Goal: Task Accomplishment & Management: Complete application form

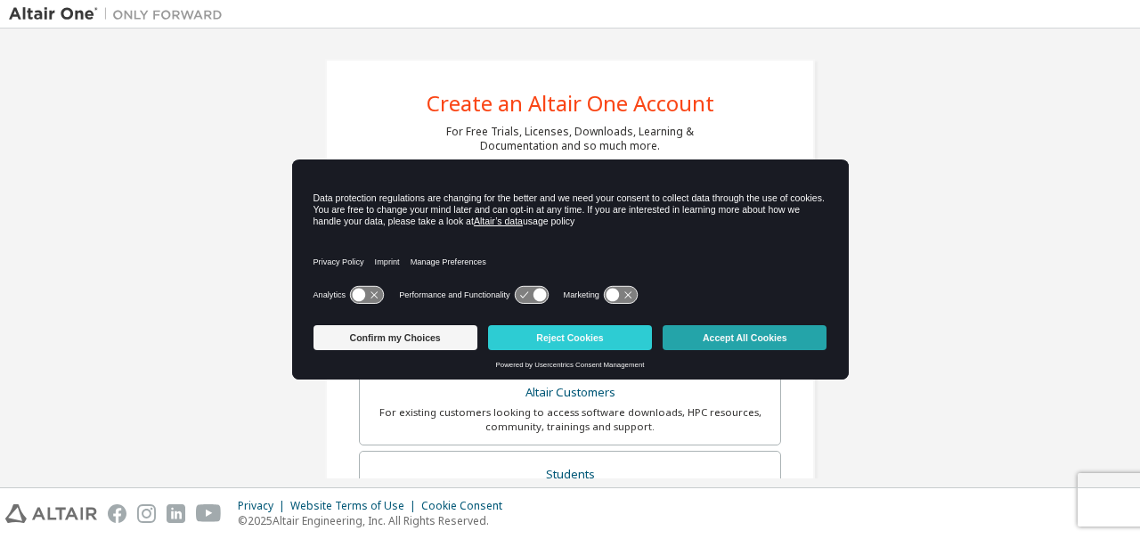
click at [711, 334] on button "Accept All Cookies" at bounding box center [745, 337] width 164 height 25
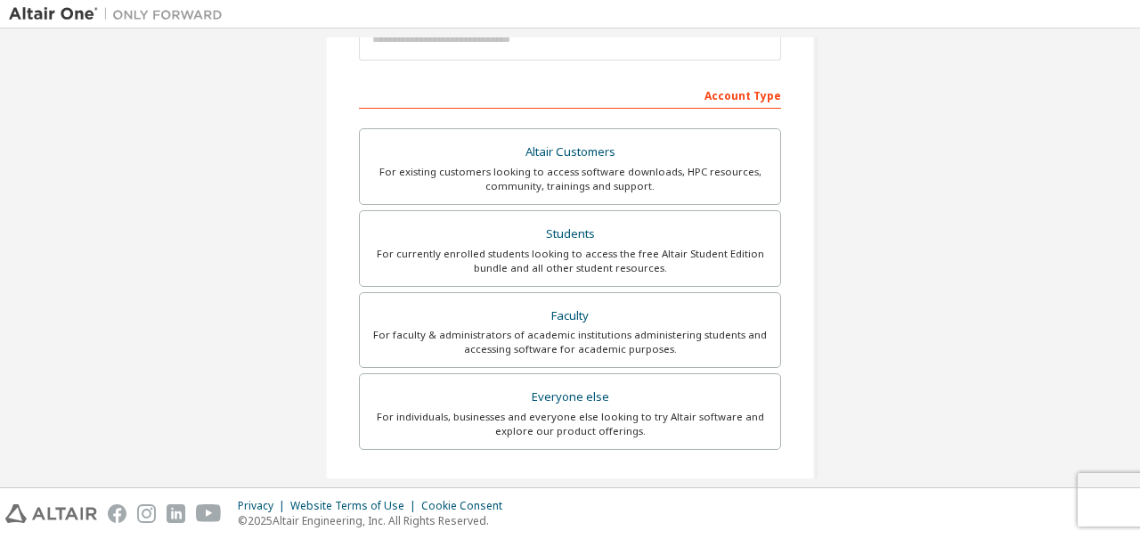
scroll to position [240, 0]
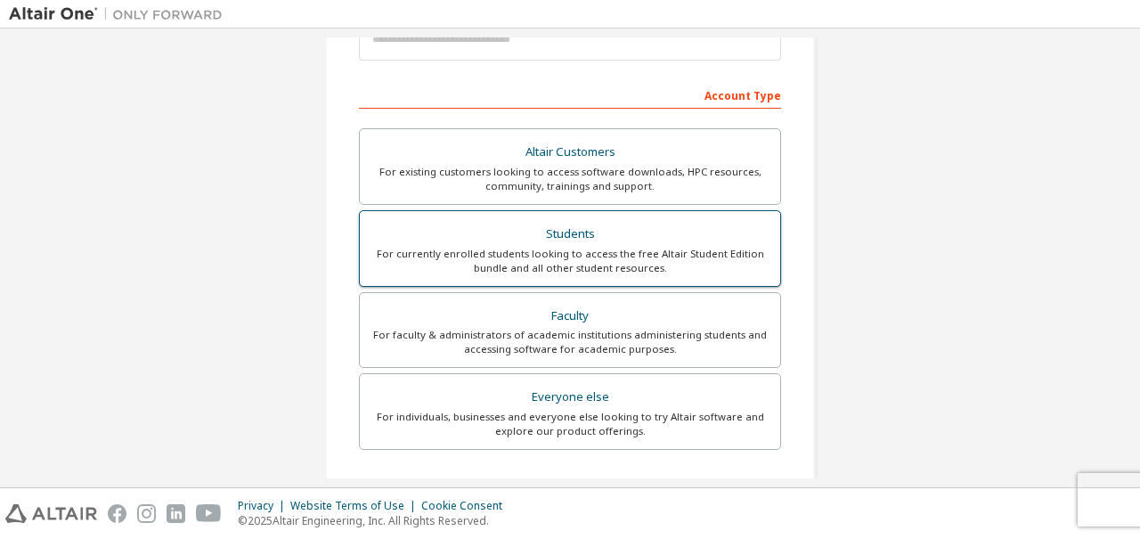
click at [568, 232] on div "Students" at bounding box center [570, 234] width 399 height 25
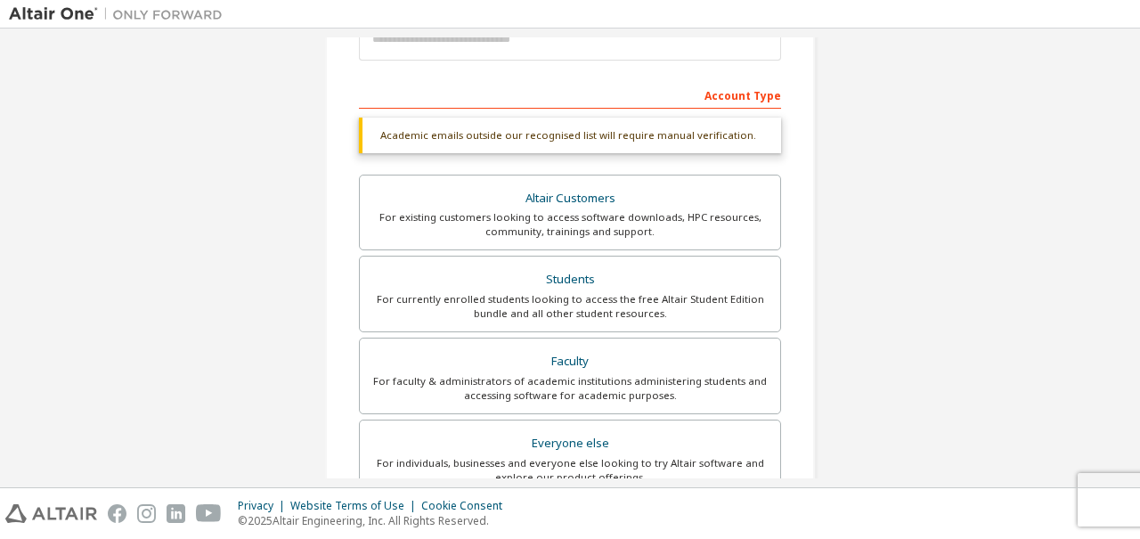
scroll to position [8, 0]
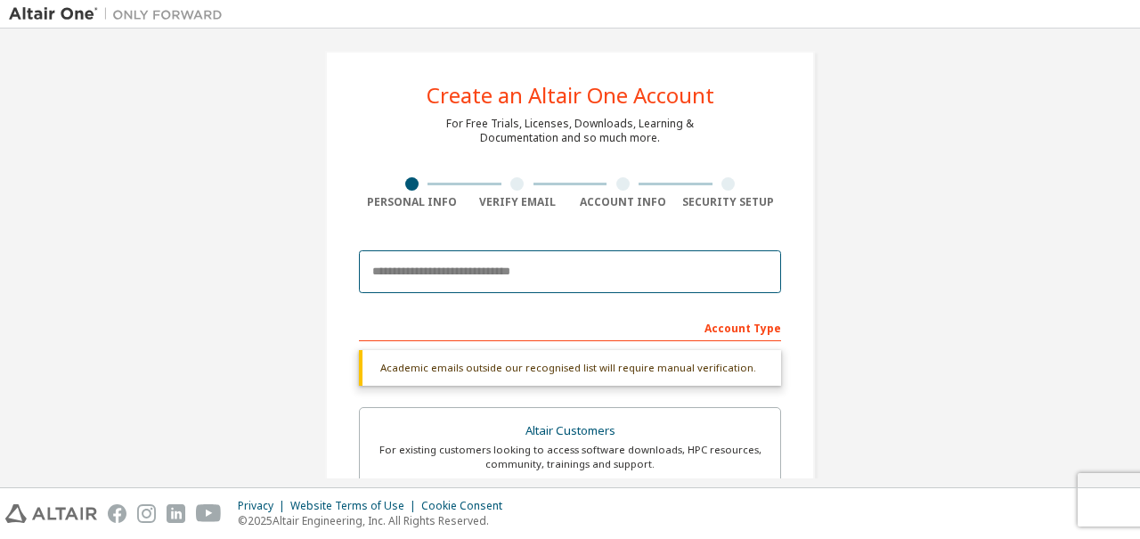
click at [443, 275] on input "email" at bounding box center [570, 271] width 422 height 43
type input "**********"
type input "*******"
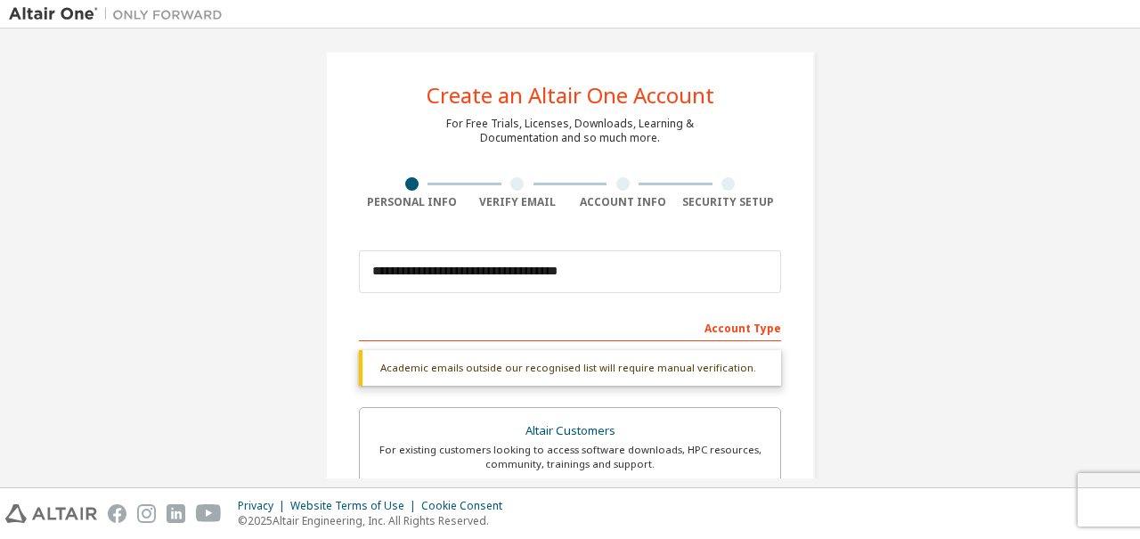
type input "*********"
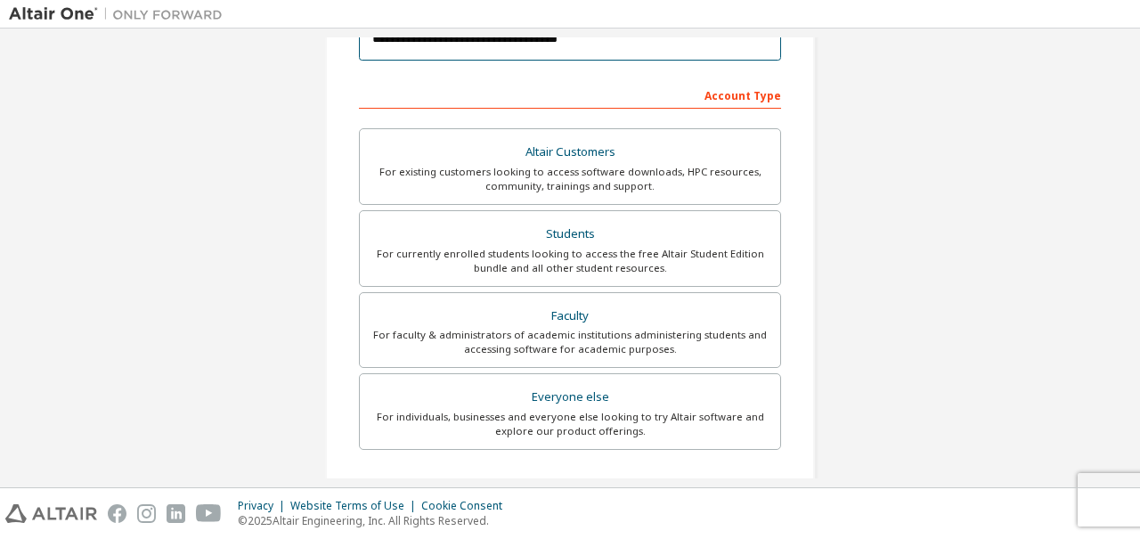
scroll to position [254, 0]
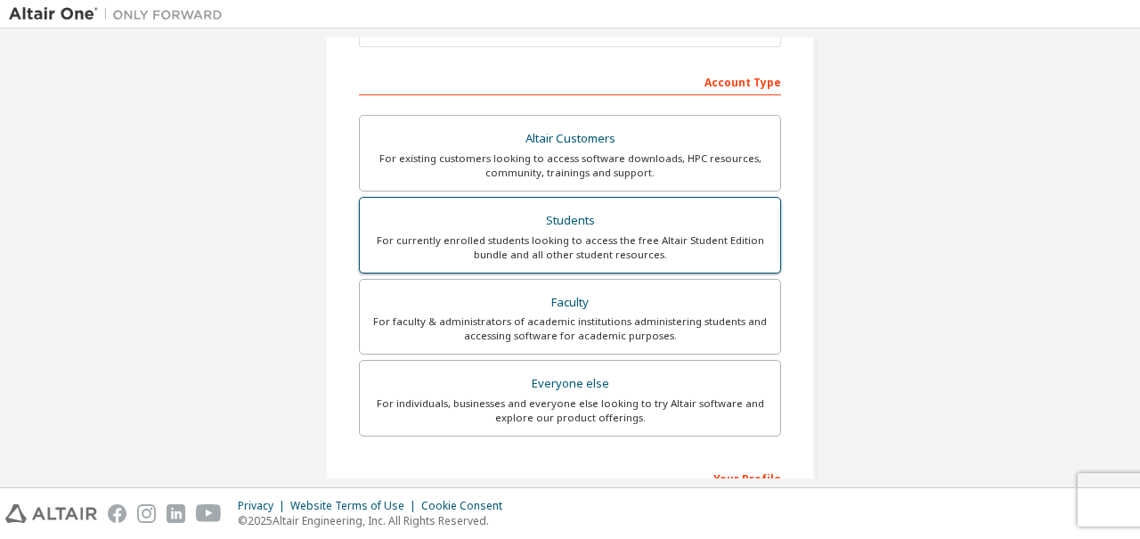
click at [588, 233] on div "For currently enrolled students looking to access the free Altair Student Editi…" at bounding box center [570, 247] width 399 height 29
drag, startPoint x: 588, startPoint y: 231, endPoint x: 530, endPoint y: 214, distance: 60.3
click at [530, 214] on div "Students" at bounding box center [570, 220] width 399 height 25
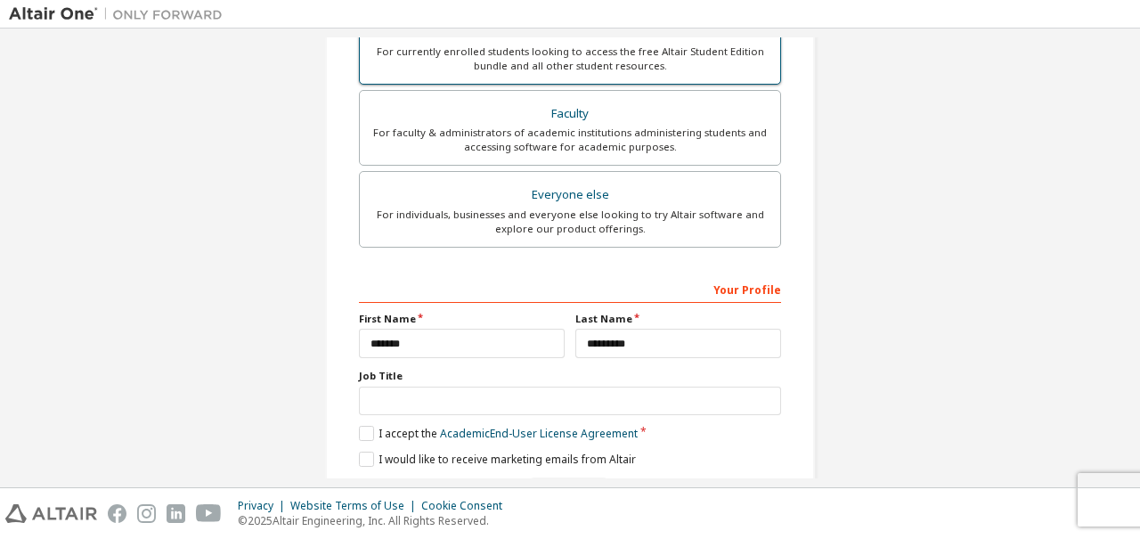
scroll to position [497, 0]
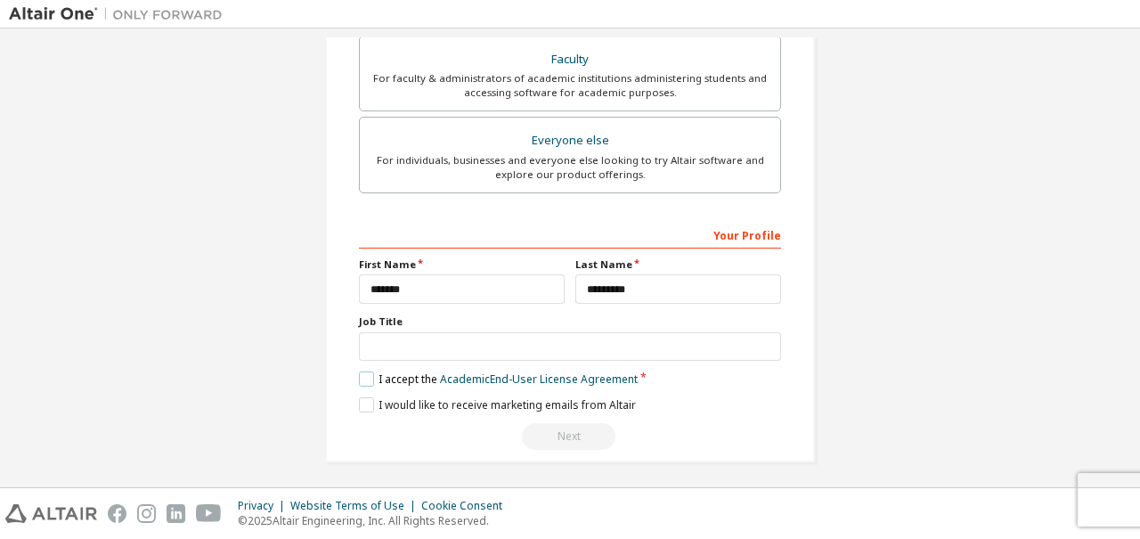
click at [360, 371] on label "I accept the Academic End-User License Agreement" at bounding box center [498, 378] width 279 height 15
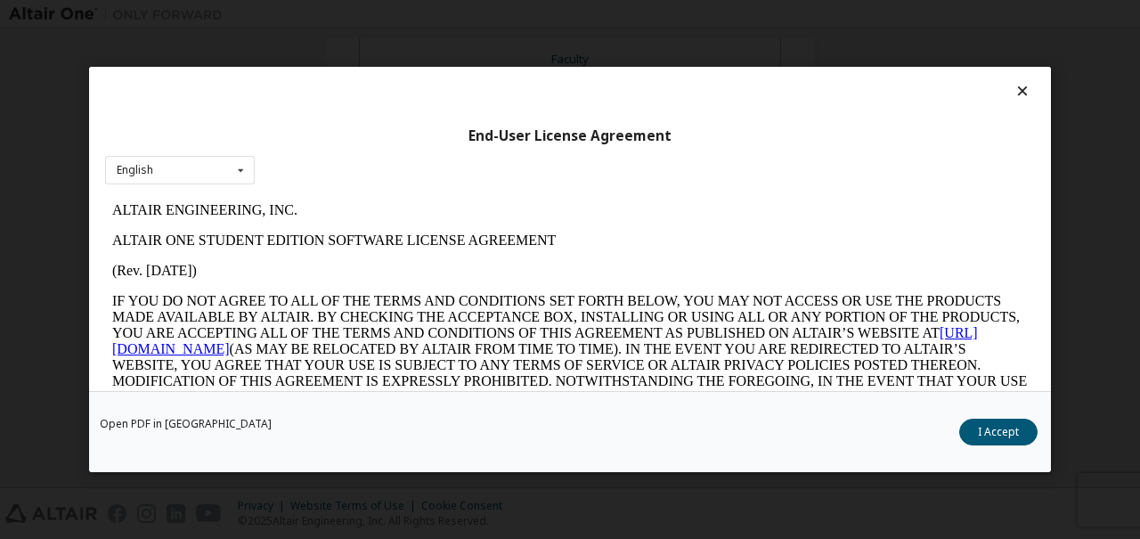
scroll to position [0, 0]
click at [990, 421] on button "I Accept" at bounding box center [998, 432] width 78 height 27
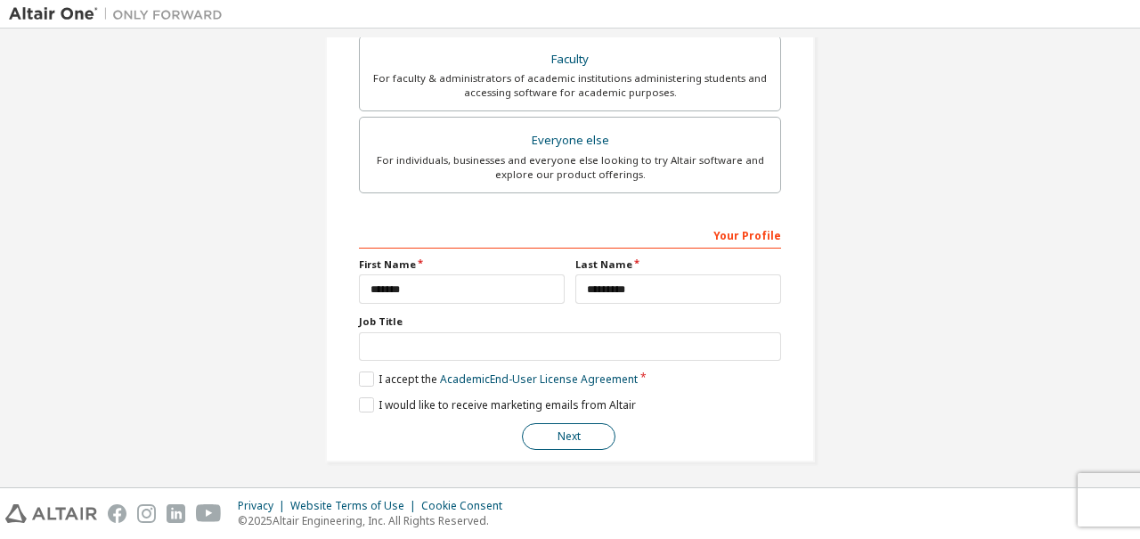
click at [573, 432] on button "Next" at bounding box center [569, 436] width 94 height 27
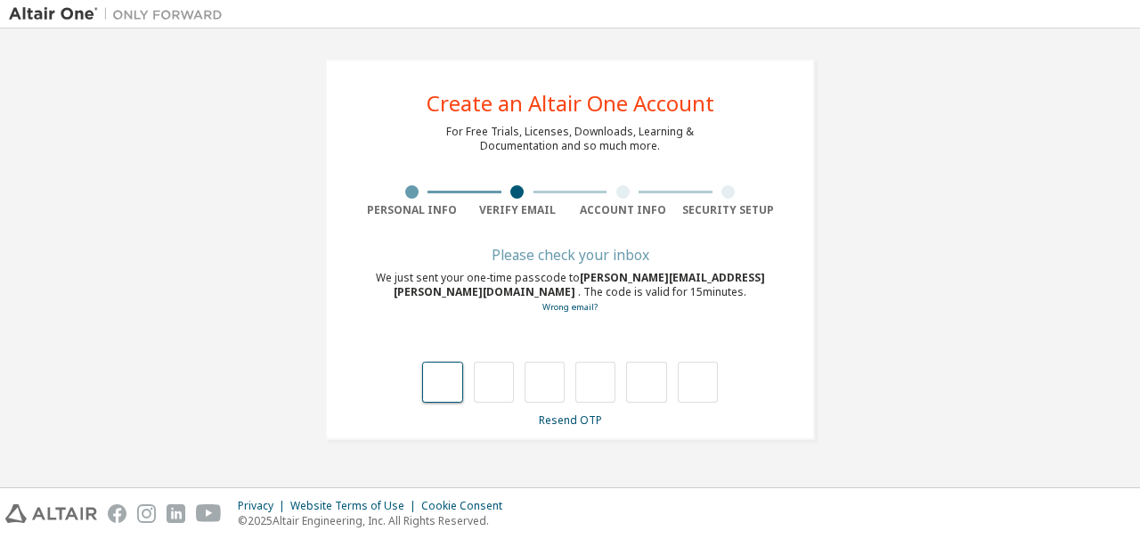
type input "*"
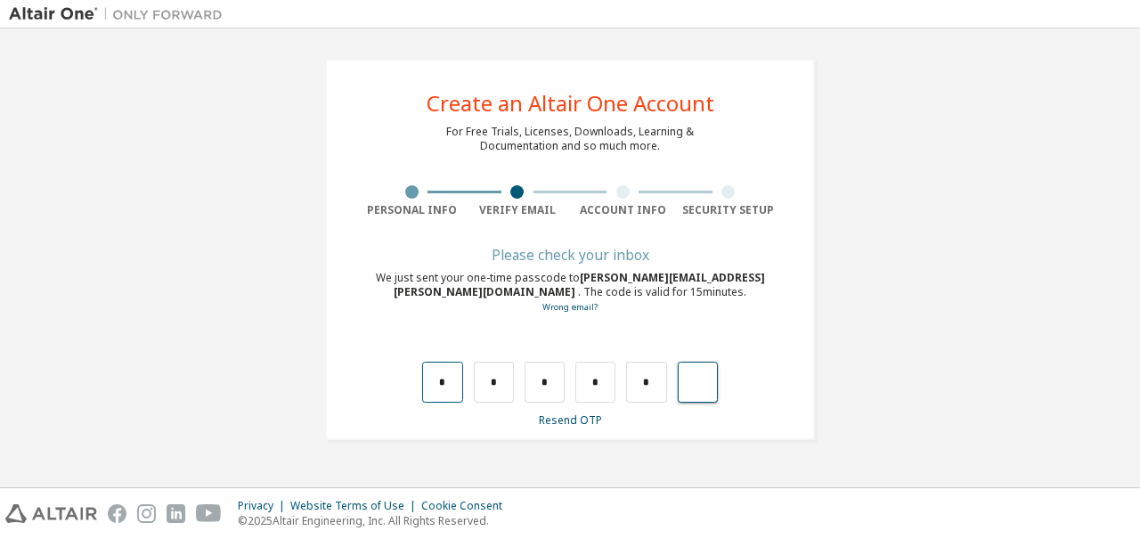
type input "*"
